Goal: Task Accomplishment & Management: Use online tool/utility

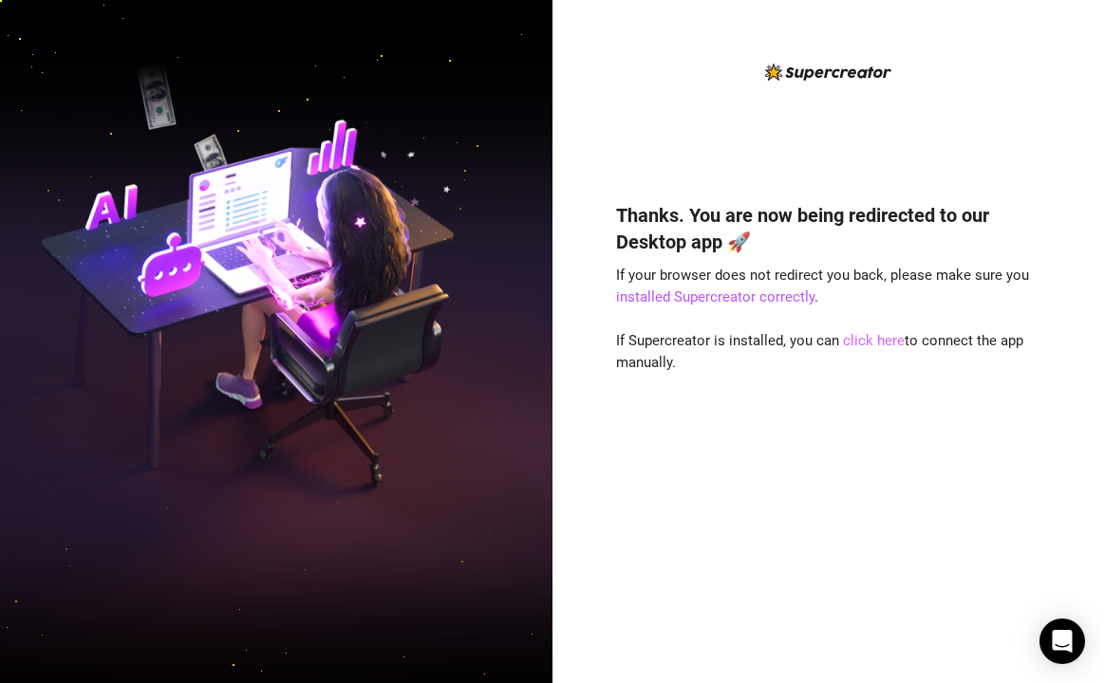
click at [864, 341] on link "click here" at bounding box center [874, 340] width 62 height 17
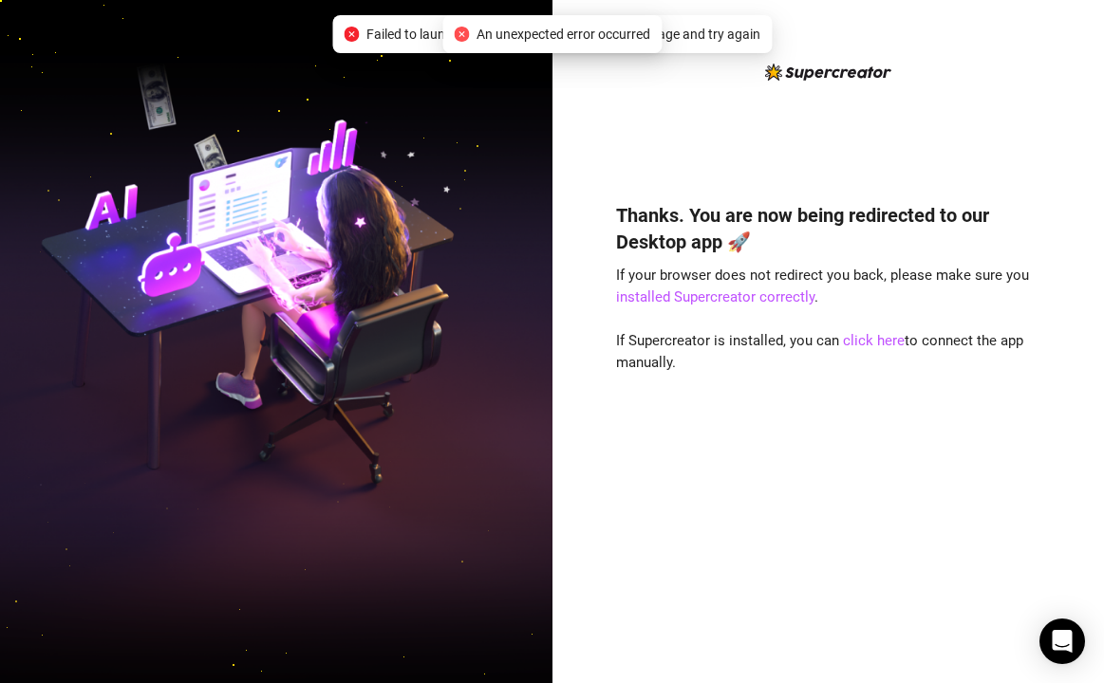
click at [459, 42] on div "An unexpected error occurred" at bounding box center [552, 34] width 196 height 21
click at [454, 31] on icon "close-circle" at bounding box center [461, 34] width 15 height 15
click at [457, 32] on icon "close-circle" at bounding box center [461, 34] width 15 height 15
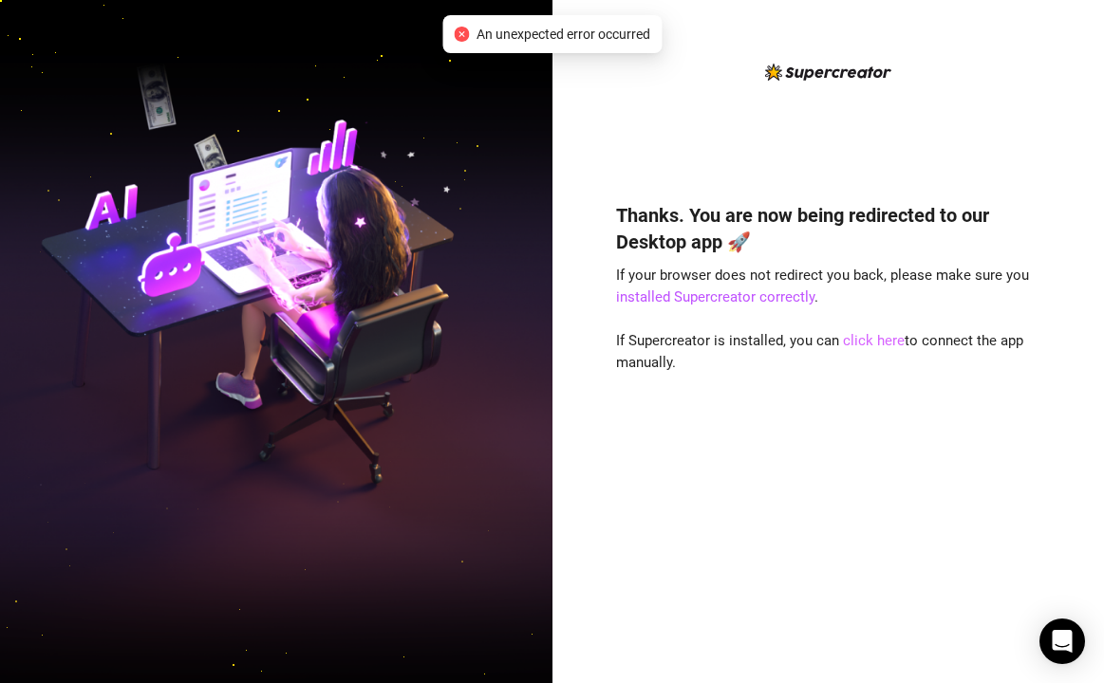
click at [882, 340] on link "click here" at bounding box center [874, 340] width 62 height 17
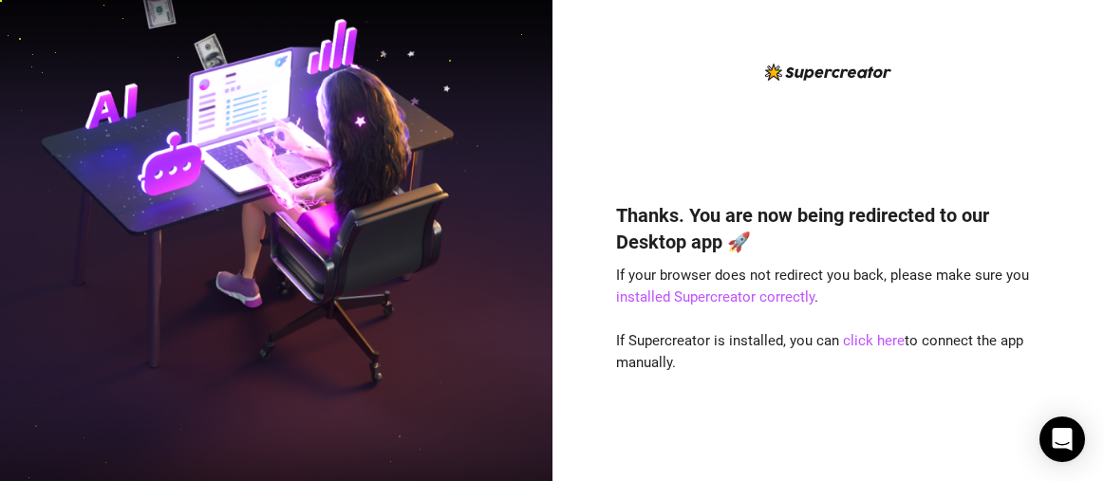
click at [870, 352] on div "Thanks. You are now being redirected to our Desktop app 🚀 If your browser does …" at bounding box center [827, 314] width 423 height 274
click at [759, 293] on link "installed Supercreator correctly" at bounding box center [715, 297] width 198 height 17
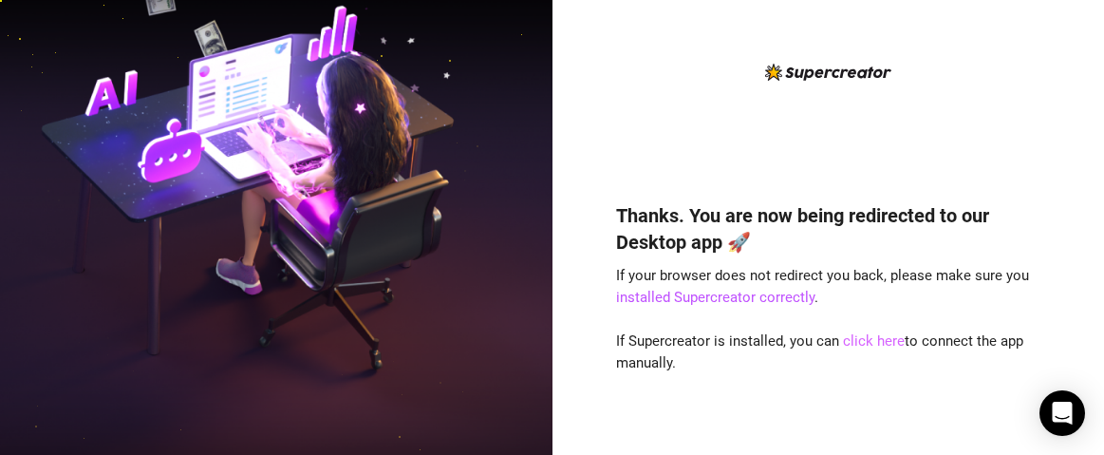
click at [862, 337] on link "click here" at bounding box center [874, 340] width 62 height 17
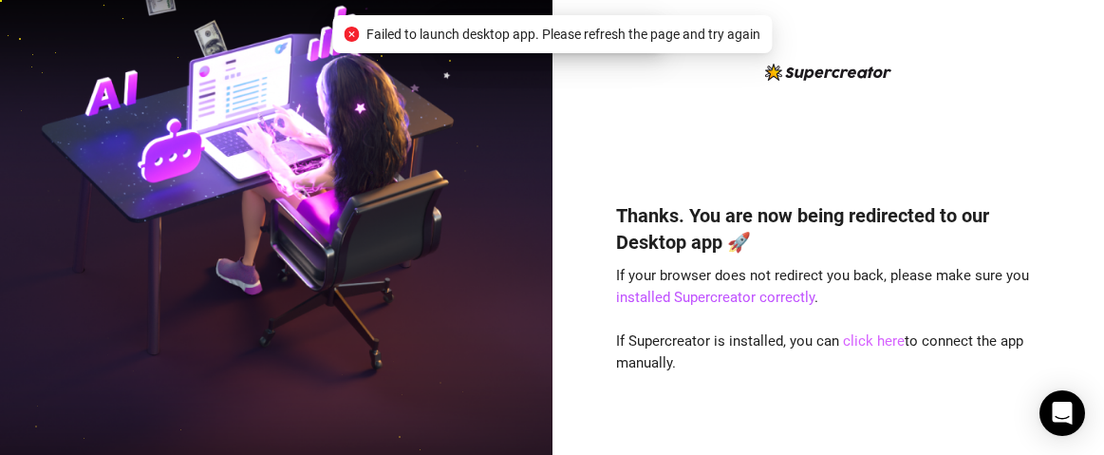
click at [862, 338] on link "click here" at bounding box center [874, 340] width 62 height 17
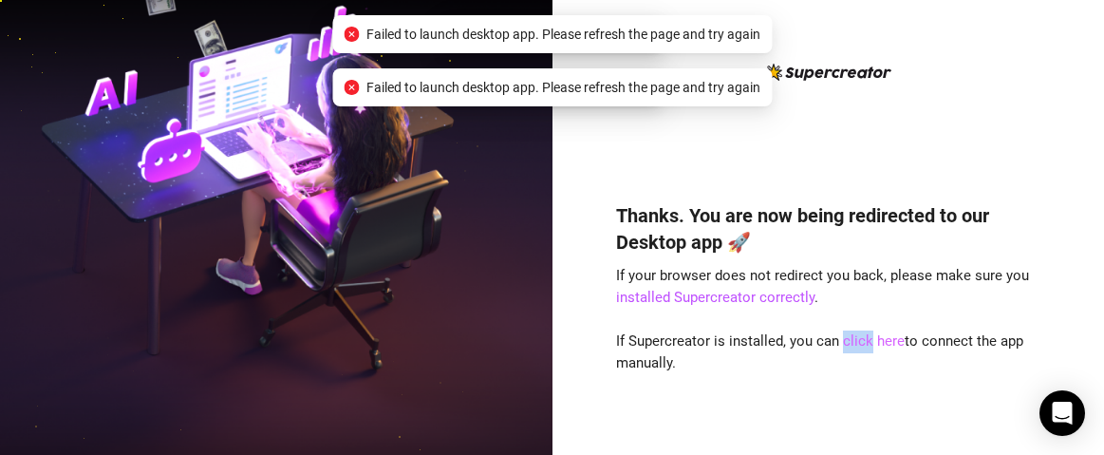
click at [862, 338] on link "click here" at bounding box center [874, 340] width 62 height 17
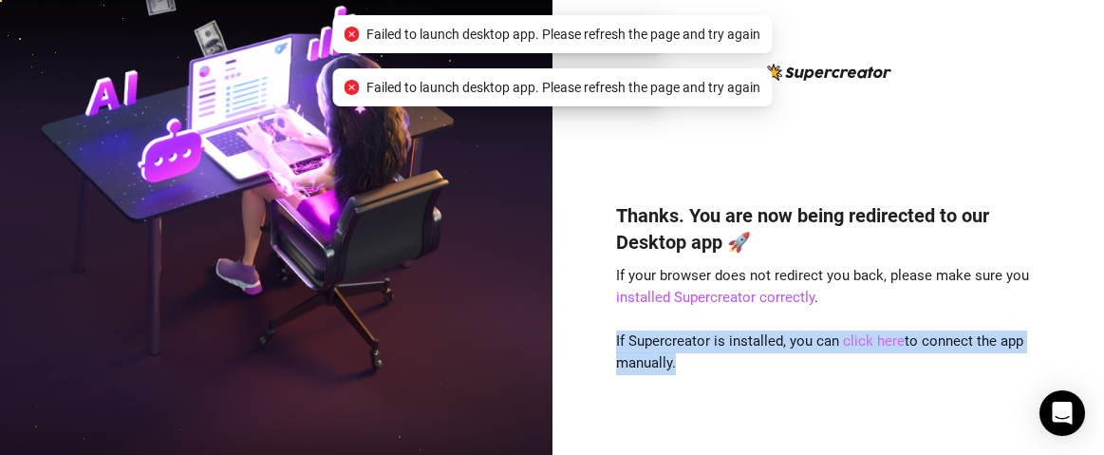
click at [862, 338] on link "click here" at bounding box center [874, 340] width 62 height 17
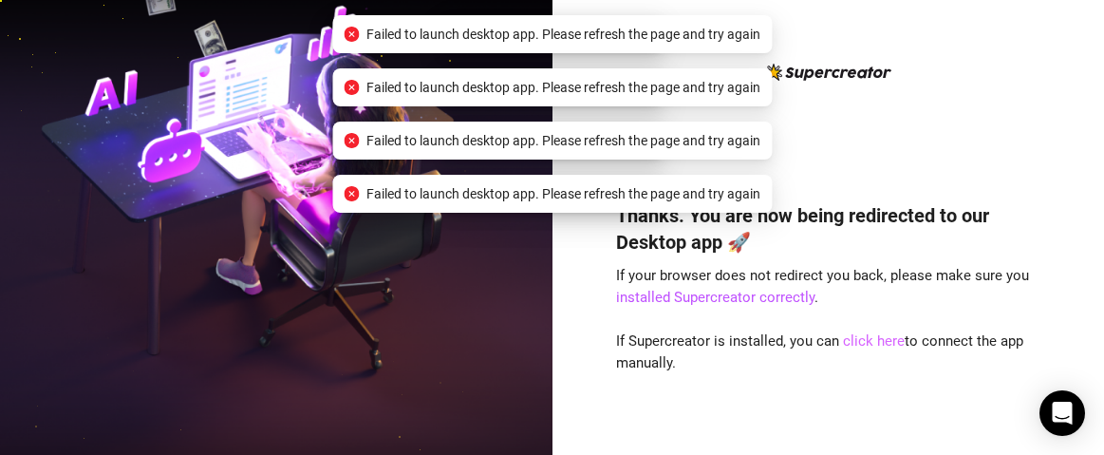
click at [862, 339] on link "click here" at bounding box center [874, 340] width 62 height 17
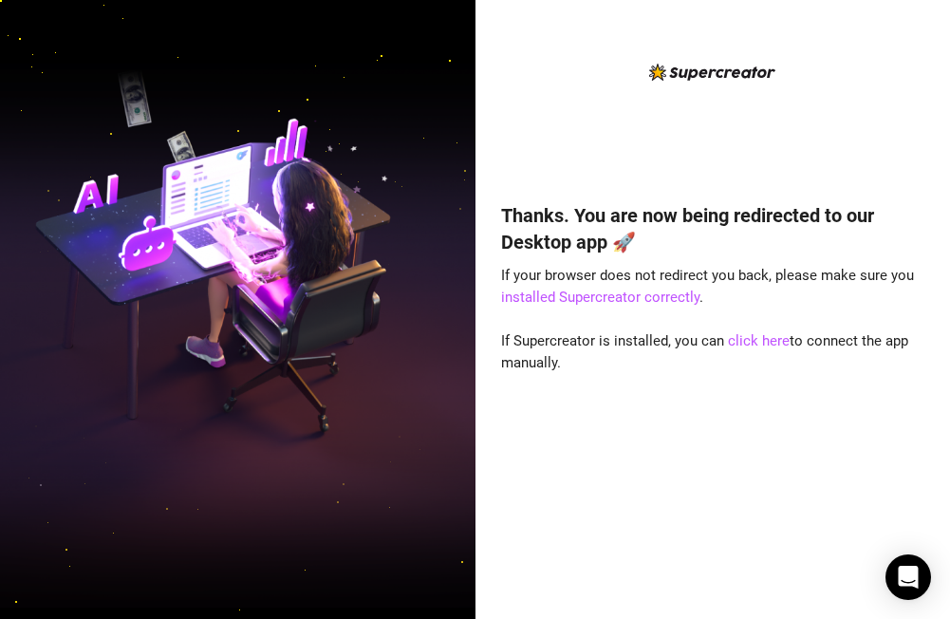
click at [579, 108] on div "Thanks. You are now being redirected to our Desktop app 🚀 If your browser does …" at bounding box center [712, 325] width 423 height 528
click at [775, 342] on link "click here" at bounding box center [759, 340] width 62 height 17
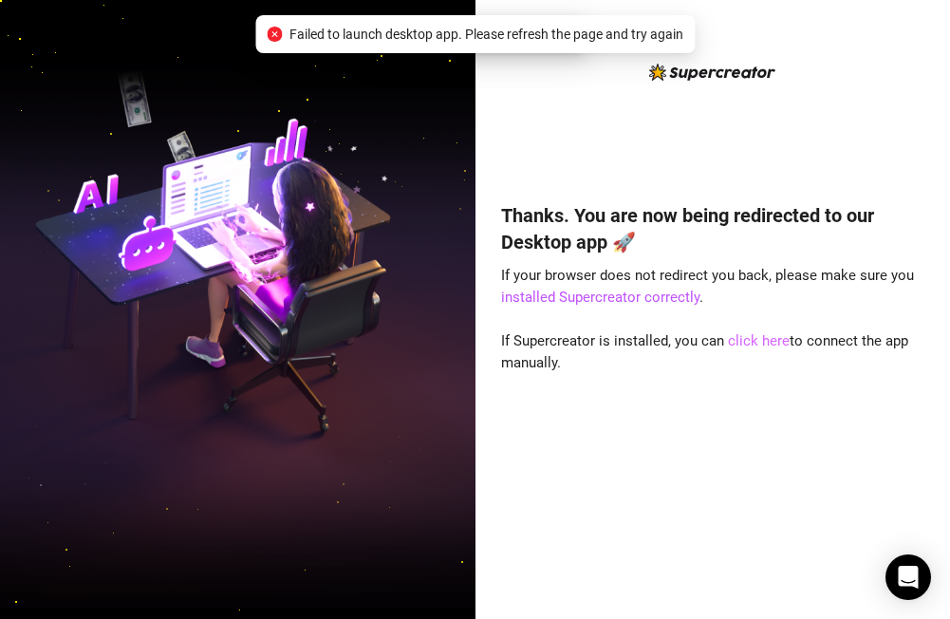
click at [775, 342] on link "click here" at bounding box center [759, 340] width 62 height 17
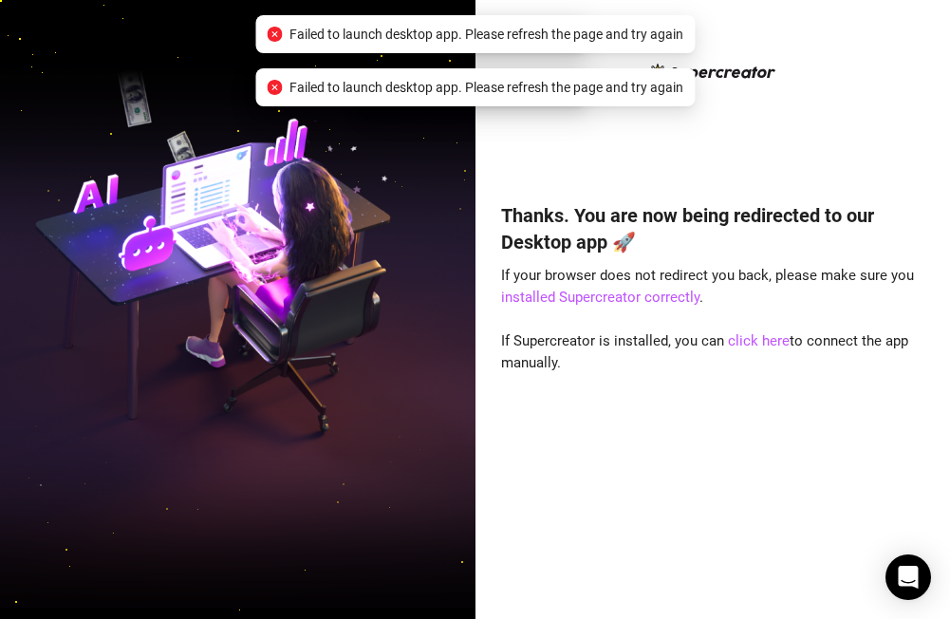
click at [900, 88] on div "Thanks. You are now being redirected to our Desktop app 🚀 If your browser does …" at bounding box center [712, 325] width 423 height 528
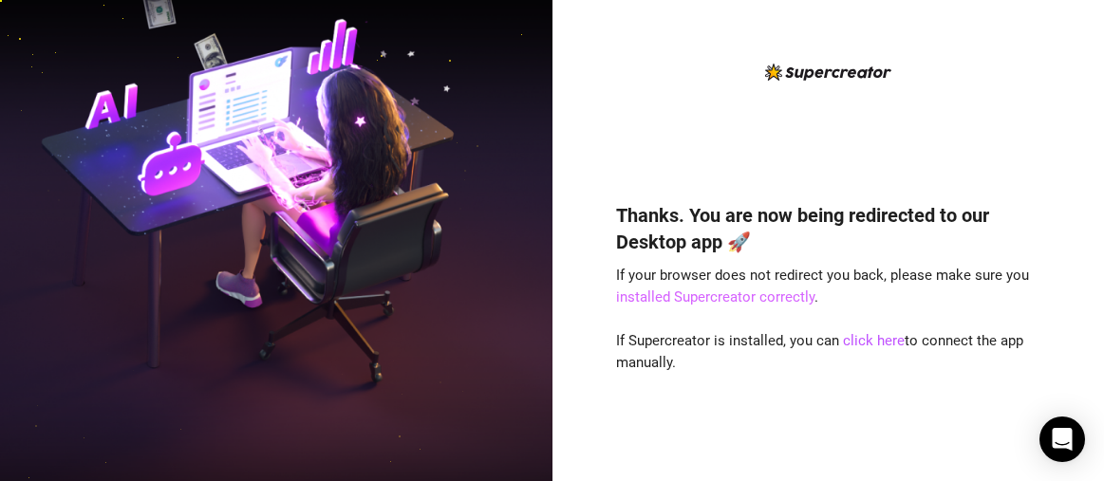
click at [778, 297] on link "installed Supercreator correctly" at bounding box center [715, 297] width 198 height 17
